Goal: Task Accomplishment & Management: Use online tool/utility

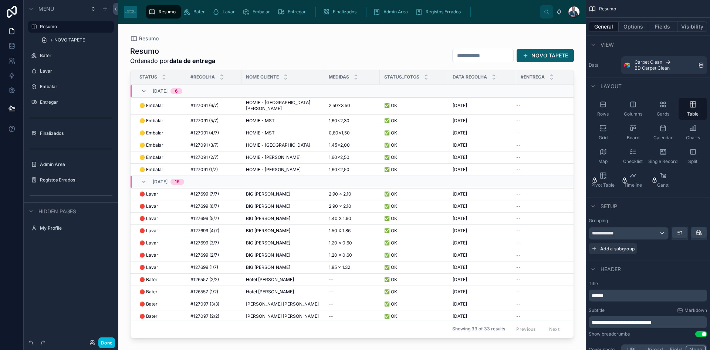
click at [107, 338] on button "Done" at bounding box center [106, 342] width 17 height 11
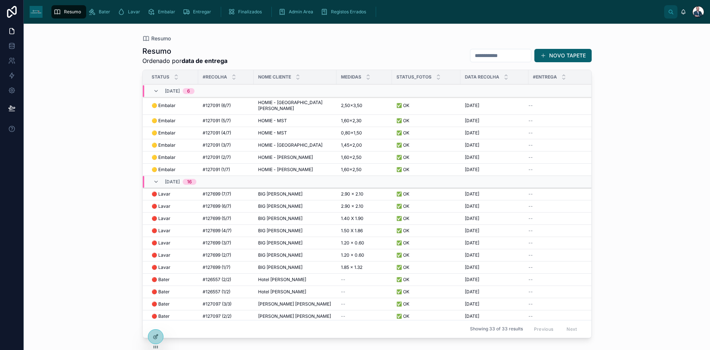
click at [198, 8] on div "Entregar" at bounding box center [198, 12] width 31 height 12
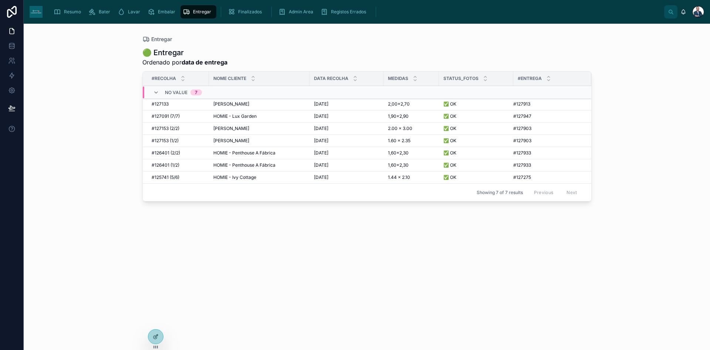
click at [231, 12] on icon "scrollable content" at bounding box center [231, 11] width 7 height 7
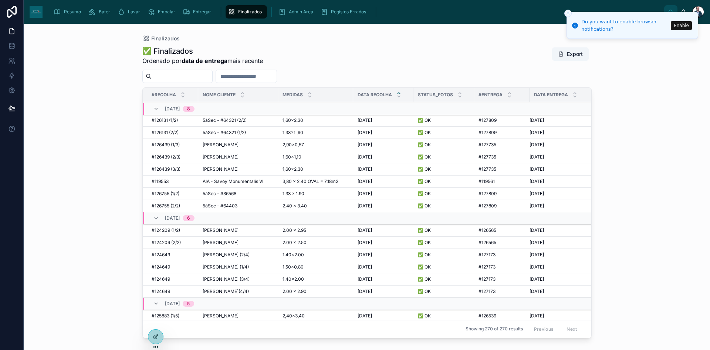
click at [64, 9] on div "Resumo" at bounding box center [69, 12] width 30 height 12
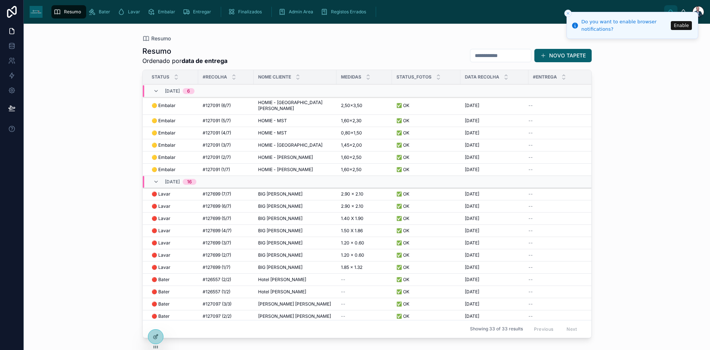
click at [568, 13] on icon "Close toast" at bounding box center [568, 13] width 4 height 4
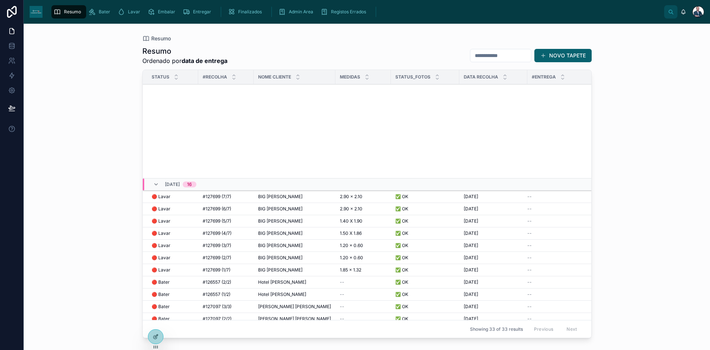
scroll to position [230, 0]
